Goal: Task Accomplishment & Management: Manage account settings

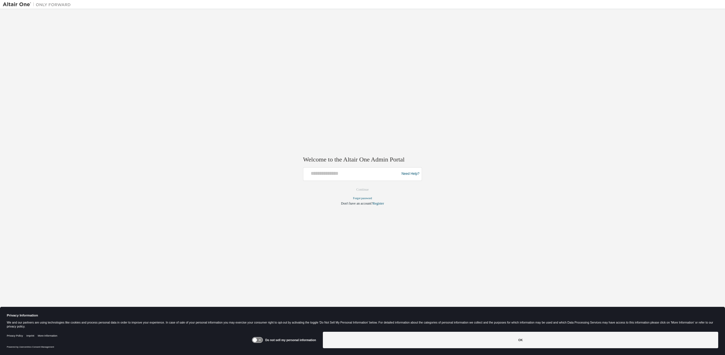
click at [368, 177] on div at bounding box center [352, 173] width 93 height 11
click at [339, 174] on input "text" at bounding box center [352, 172] width 93 height 8
click at [348, 173] on input "**********" at bounding box center [352, 172] width 93 height 8
click at [356, 175] on input "**********" at bounding box center [352, 172] width 93 height 8
type input "**********"
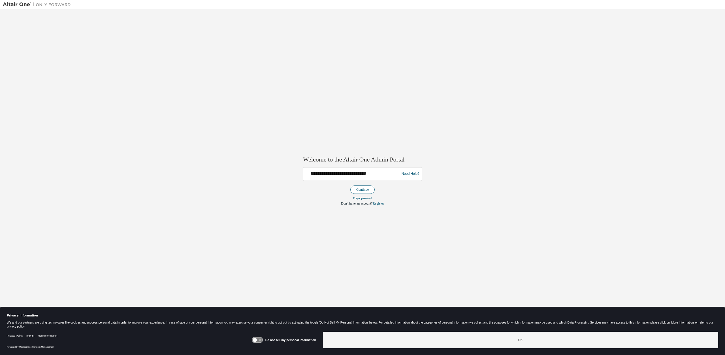
click at [361, 191] on button "Continue" at bounding box center [362, 189] width 24 height 8
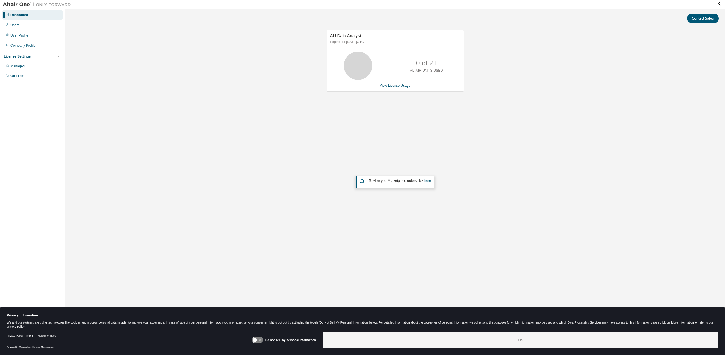
click at [223, 107] on div "AU Data Analyst Expires on [DATE] UTC 0 of 21 ALTAIR UNITS USED View License Us…" at bounding box center [395, 145] width 654 height 231
click at [164, 77] on div "AU Data Analyst Expires on [DATE] UTC 0 of 21 ALTAIR UNITS USED View License Us…" at bounding box center [395, 145] width 654 height 231
click at [27, 36] on div "User Profile" at bounding box center [19, 35] width 18 height 5
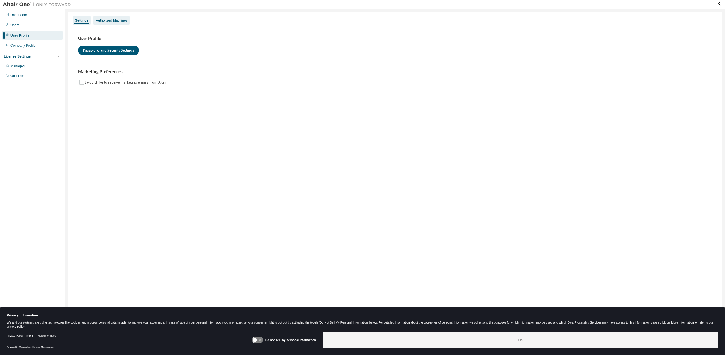
click at [105, 21] on div "Authorized Machines" at bounding box center [112, 20] width 32 height 5
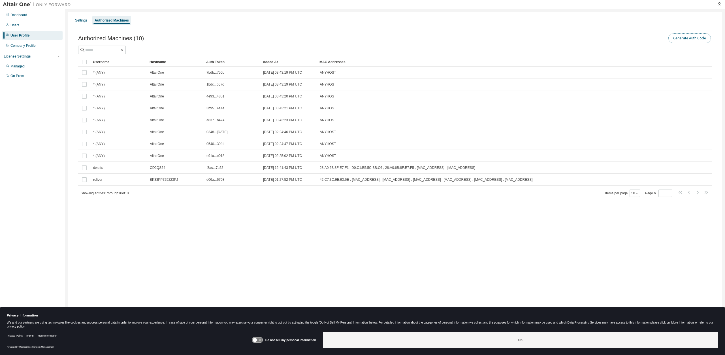
click at [697, 38] on button "Generate Auth Code" at bounding box center [689, 38] width 42 height 10
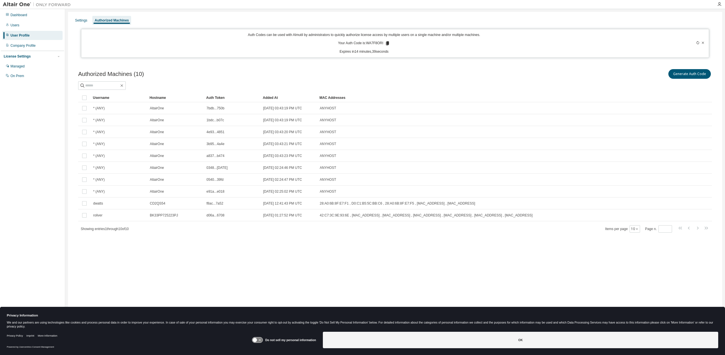
click at [387, 43] on icon at bounding box center [387, 43] width 3 height 4
click at [423, 68] on div "Generate Auth Code" at bounding box center [553, 74] width 317 height 12
click at [387, 43] on icon at bounding box center [387, 43] width 3 height 4
click at [362, 54] on div "Auth Code copied to clipboard" at bounding box center [367, 52] width 46 height 6
click at [361, 52] on div "Auth Code copied to clipboard" at bounding box center [367, 52] width 46 height 6
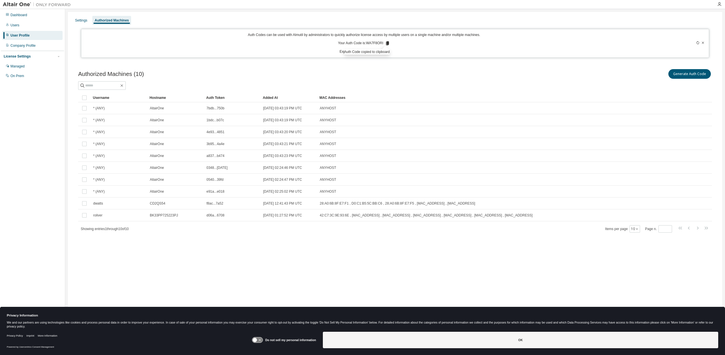
click at [24, 97] on div "Dashboard Users User Profile Company Profile License Settings Managed On Prem" at bounding box center [32, 168] width 63 height 317
click at [21, 65] on div "Managed" at bounding box center [17, 66] width 14 height 5
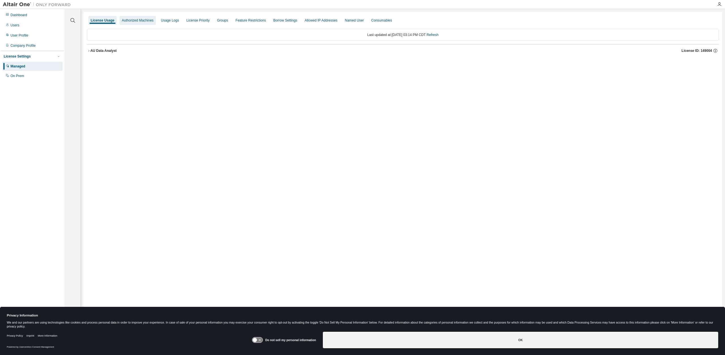
click at [135, 19] on div "Authorized Machines" at bounding box center [138, 20] width 32 height 5
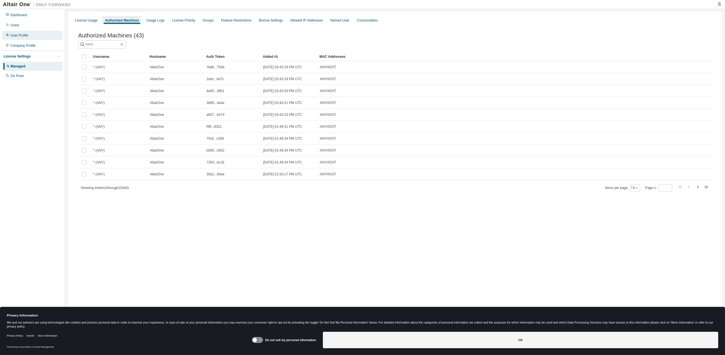
click at [28, 37] on div "User Profile" at bounding box center [32, 35] width 60 height 9
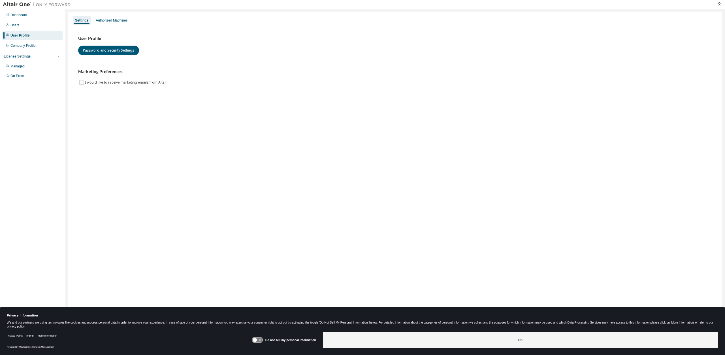
click at [33, 34] on div "User Profile" at bounding box center [32, 35] width 60 height 9
click at [116, 22] on div "Authorized Machines" at bounding box center [112, 20] width 32 height 5
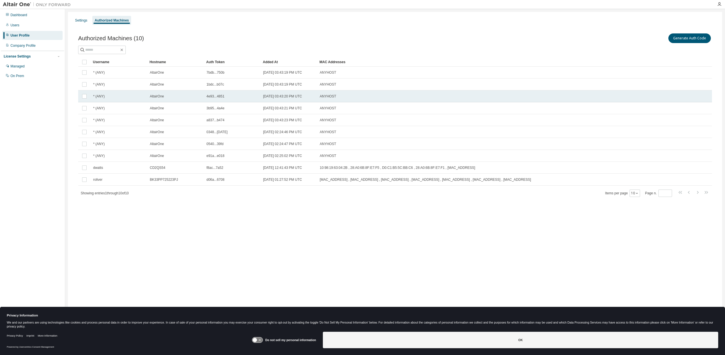
click at [559, 96] on div "ANYHOST" at bounding box center [486, 96] width 332 height 5
click at [642, 37] on button "Generate Auth Code" at bounding box center [647, 38] width 42 height 10
